Goal: Task Accomplishment & Management: Use online tool/utility

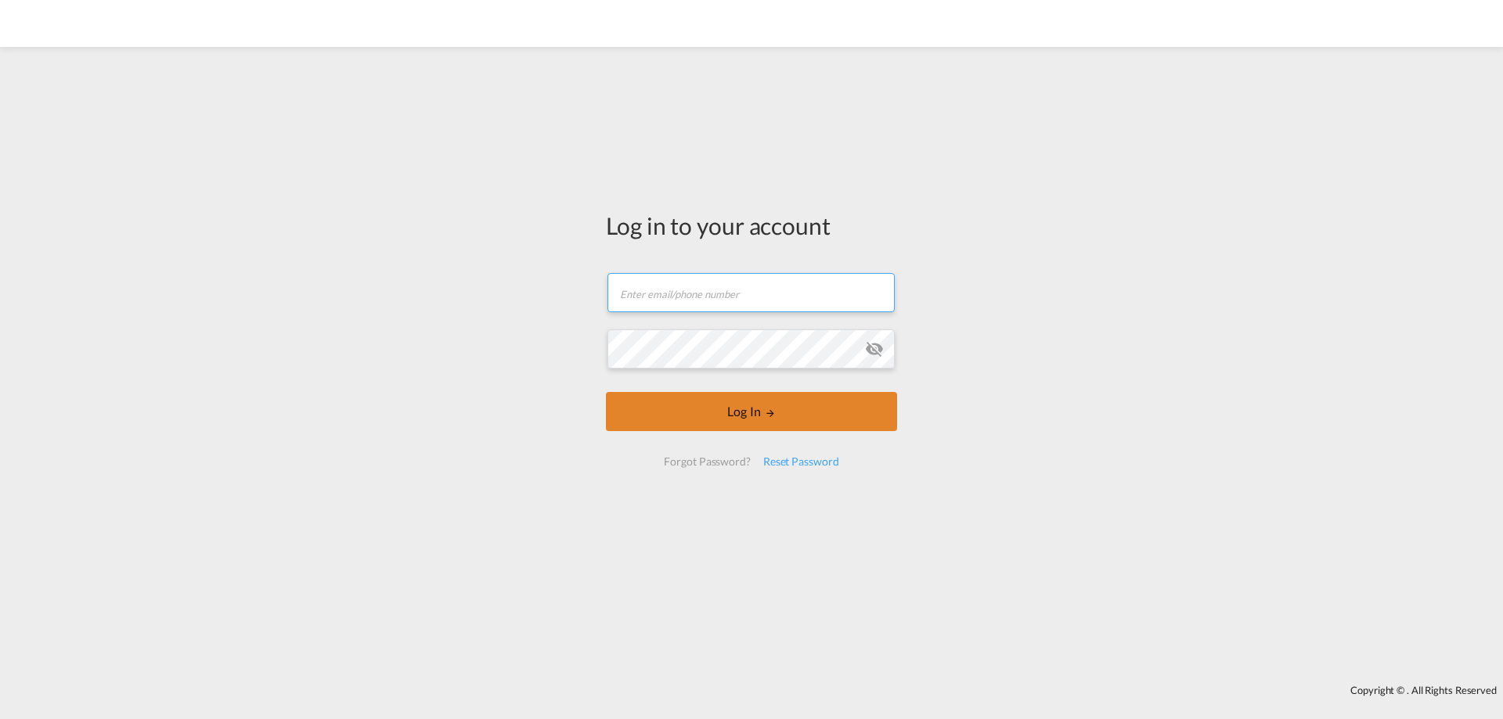
type input "[PERSON_NAME][EMAIL_ADDRESS][DOMAIN_NAME]"
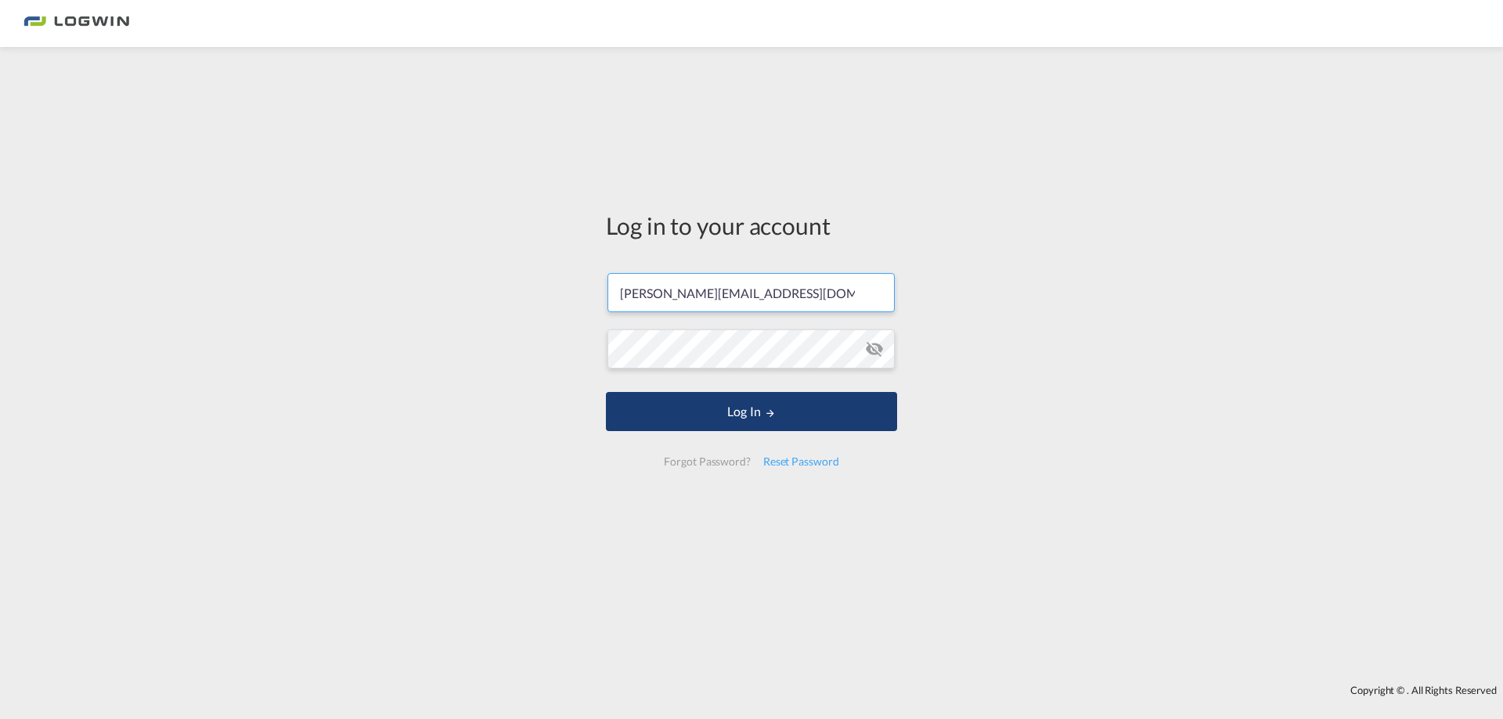
click at [726, 422] on button "Log In" at bounding box center [751, 411] width 291 height 39
